Goal: Navigation & Orientation: Find specific page/section

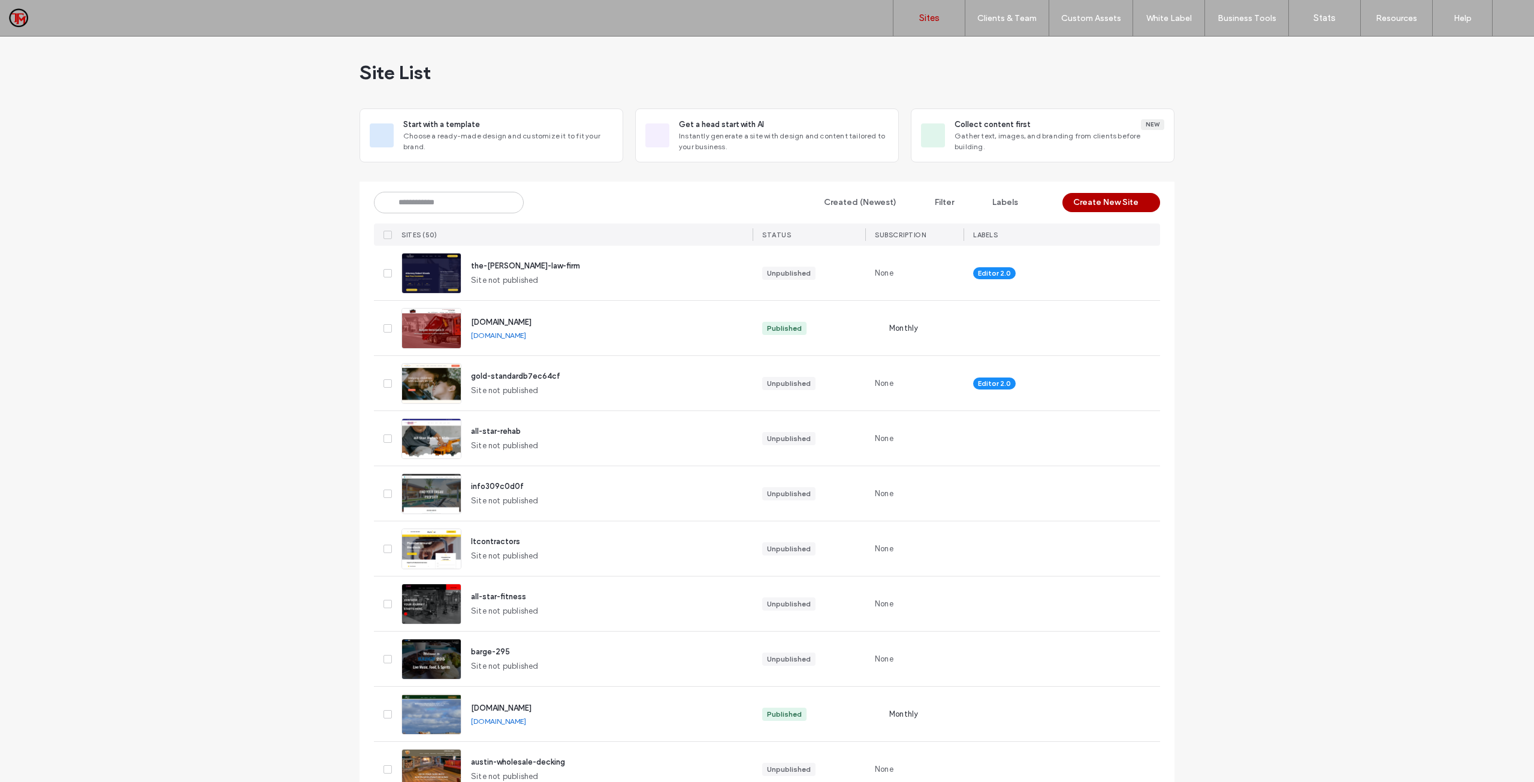
click at [526, 279] on span "Site not published" at bounding box center [505, 281] width 68 height 12
drag, startPoint x: 983, startPoint y: 275, endPoint x: 1003, endPoint y: 277, distance: 19.9
click at [1002, 277] on span "Editor 2.0" at bounding box center [994, 273] width 33 height 11
click at [1102, 274] on div "Editor 2.0" at bounding box center [1045, 276] width 162 height 55
drag, startPoint x: 1116, startPoint y: 273, endPoint x: 1124, endPoint y: 272, distance: 8.5
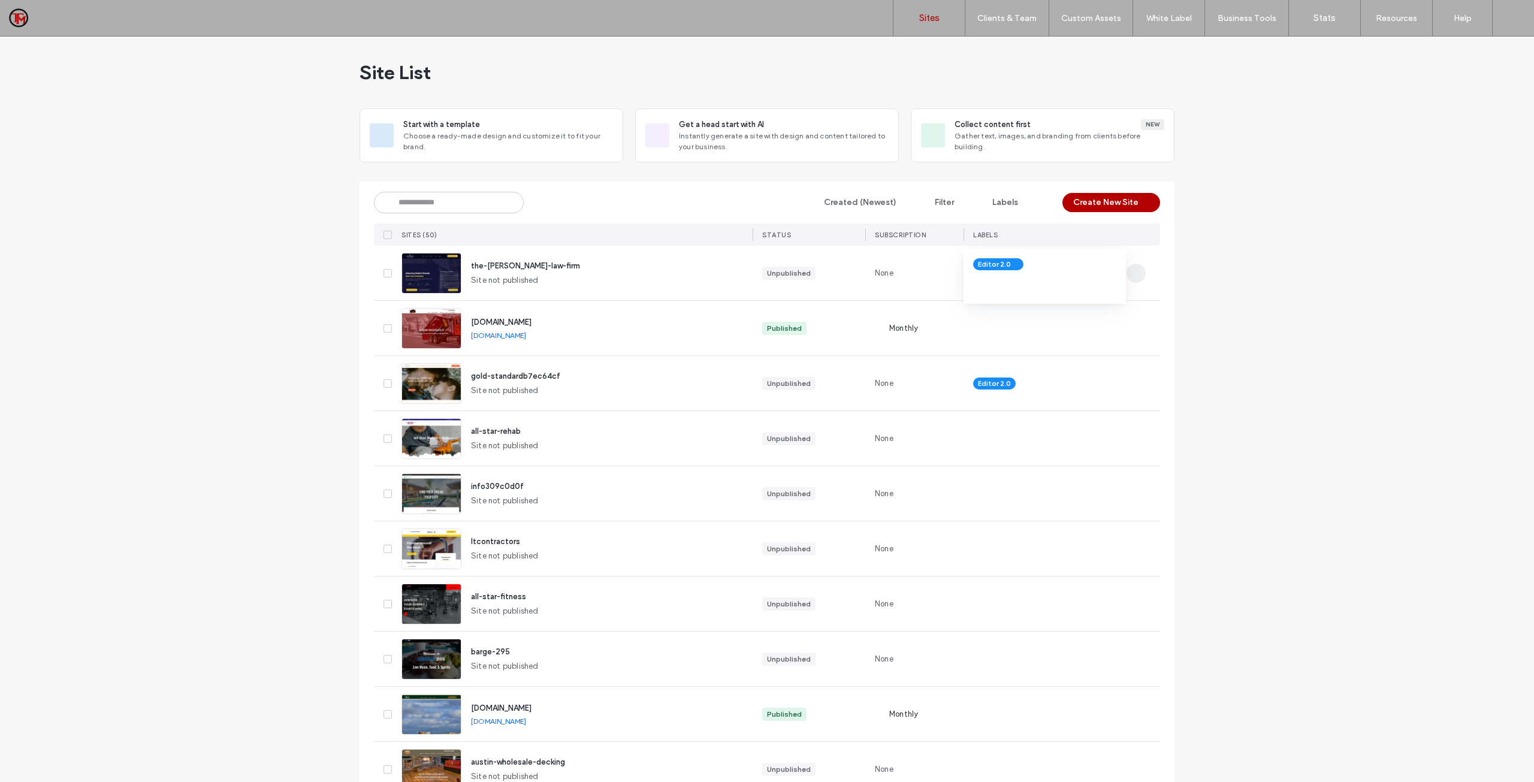
click at [1121, 273] on div "Editor 2.0" at bounding box center [1045, 276] width 162 height 55
click at [1133, 270] on icon "button" at bounding box center [1137, 274] width 10 height 10
click at [1079, 403] on span "Site Dashboard" at bounding box center [1086, 403] width 58 height 12
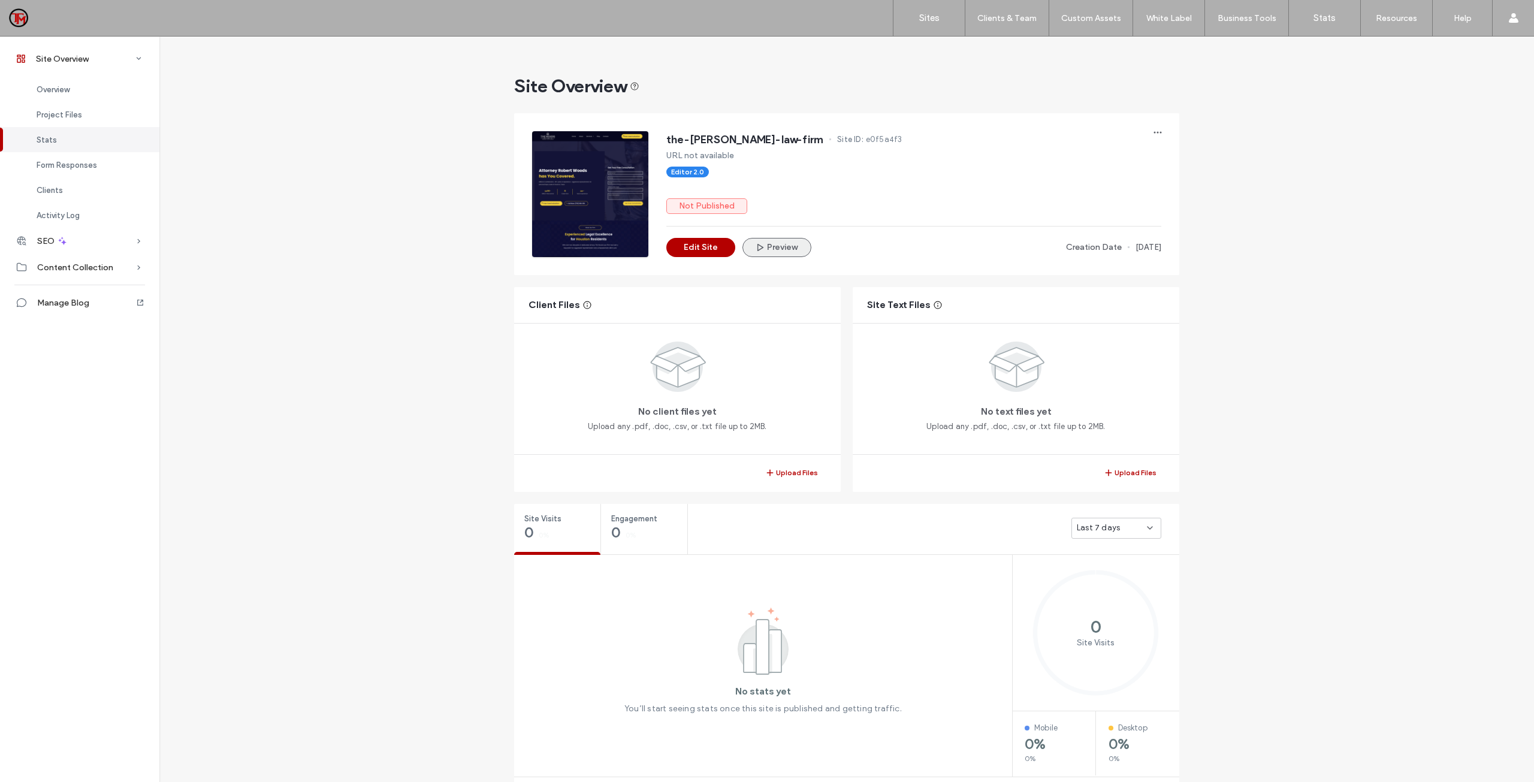
click at [771, 244] on button "Preview" at bounding box center [777, 247] width 69 height 19
click at [710, 253] on button "Edit Site" at bounding box center [700, 247] width 69 height 19
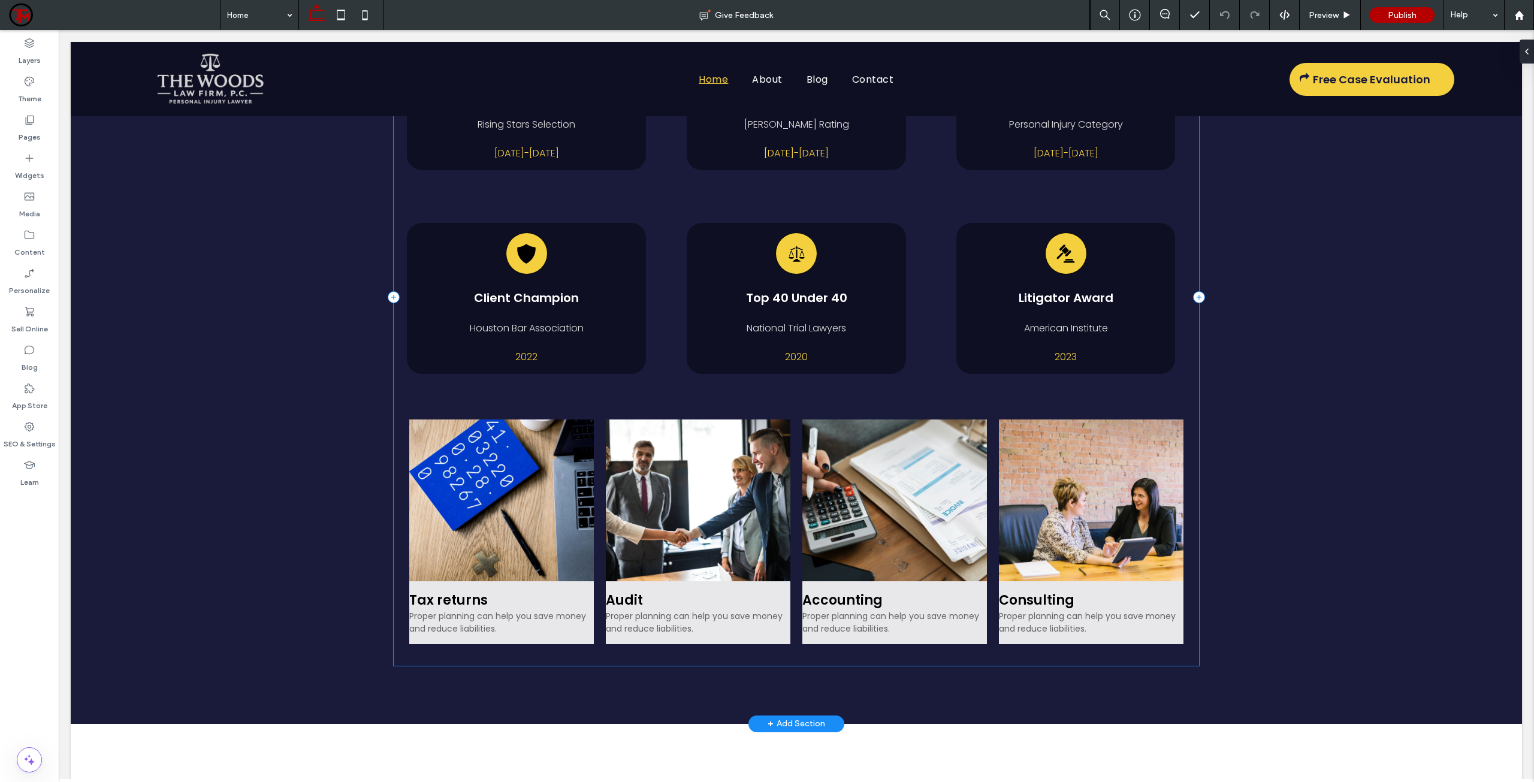
scroll to position [3956, 0]
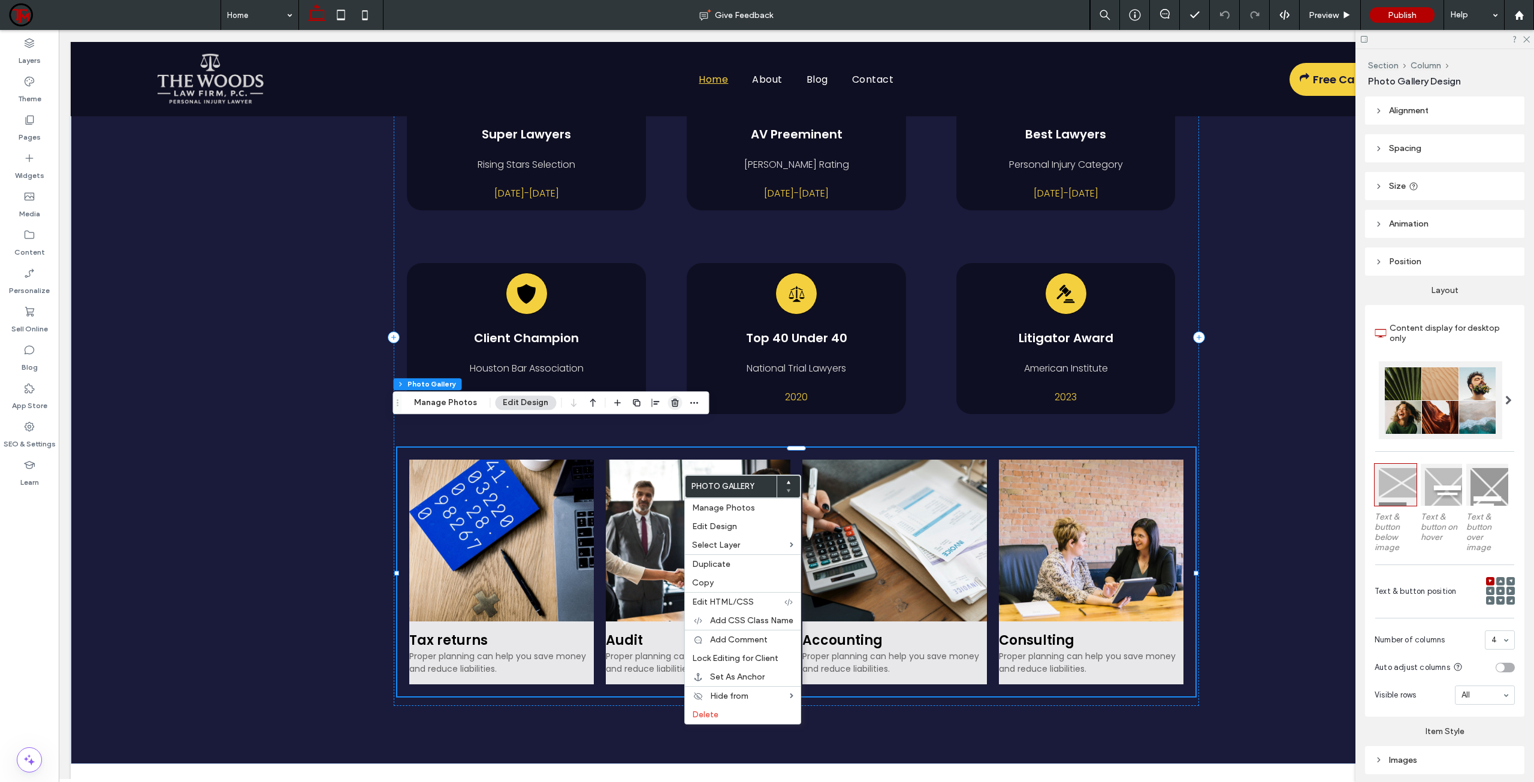
click at [674, 402] on use "button" at bounding box center [674, 403] width 7 height 8
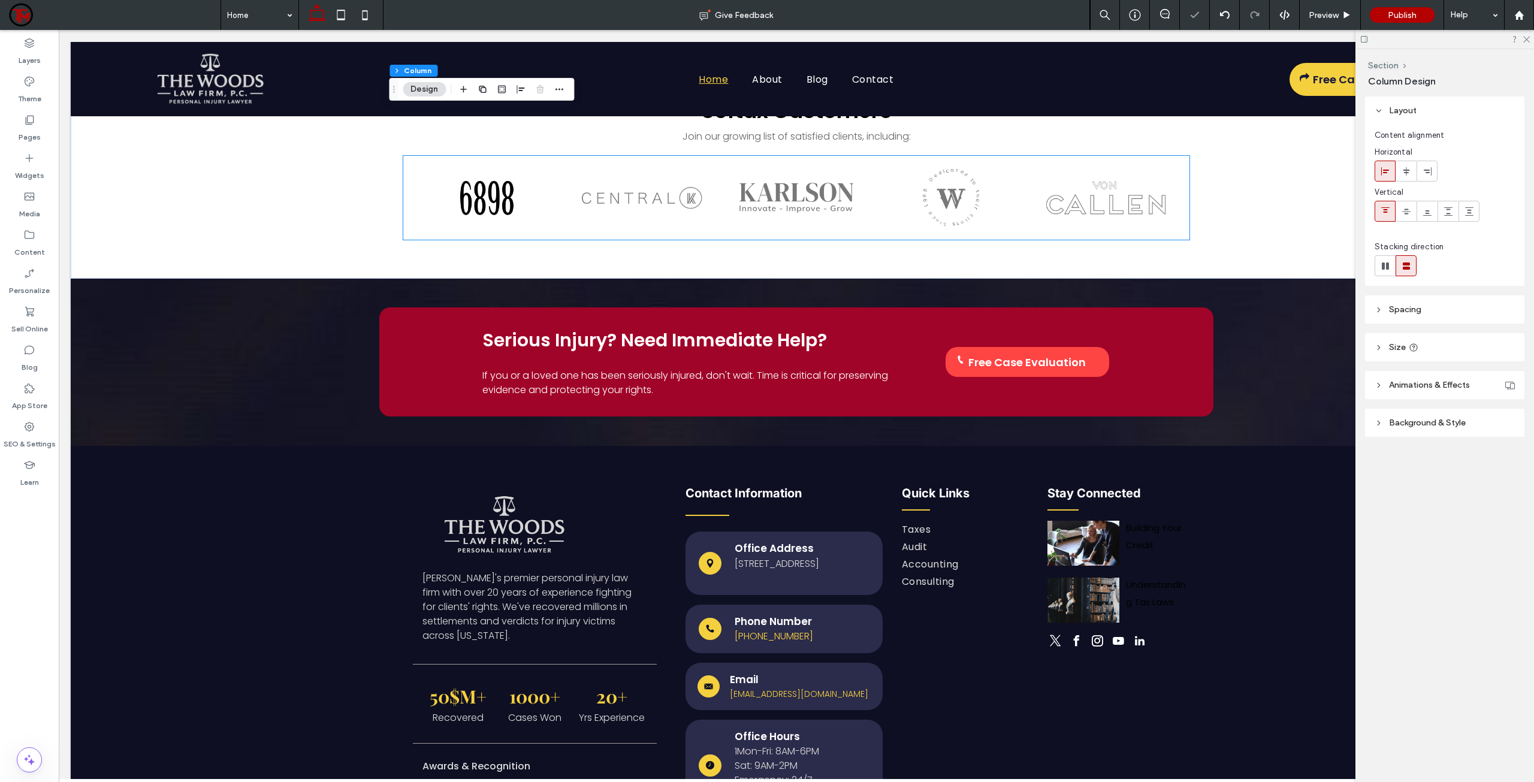
scroll to position [5265, 0]
